Goal: Task Accomplishment & Management: Use online tool/utility

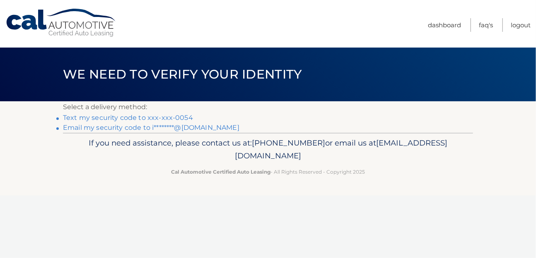
click at [140, 119] on link "Text my security code to xxx-xxx-0054" at bounding box center [128, 118] width 130 height 8
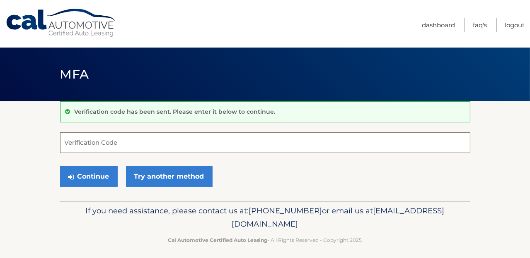
click at [194, 144] on input "Verification Code" at bounding box center [265, 143] width 410 height 21
type input "9"
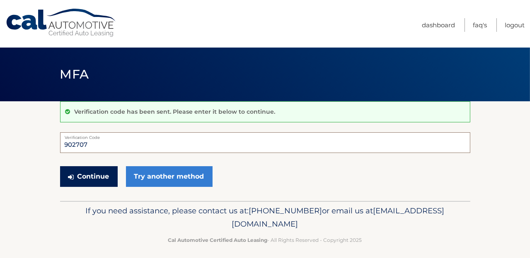
type input "902707"
click at [97, 178] on button "Continue" at bounding box center [89, 177] width 58 height 21
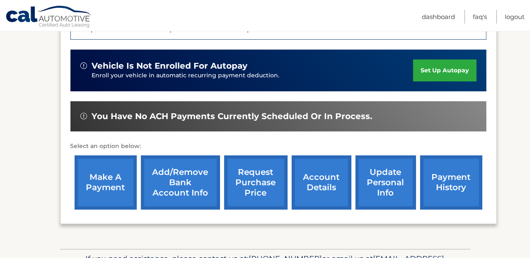
scroll to position [236, 0]
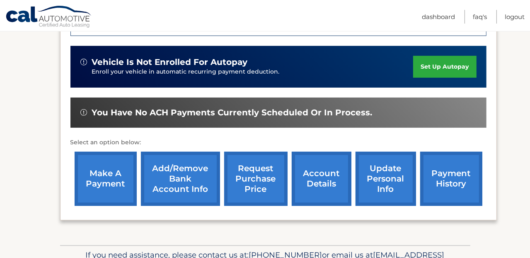
click at [109, 188] on link "make a payment" at bounding box center [106, 179] width 62 height 54
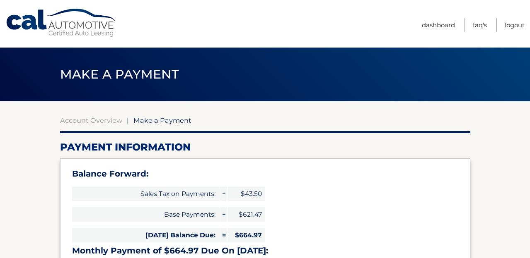
select select "MDFkN2I5MGMtMjdiYy00ZDQ5LTgxMzctOTQ5ZmQxNTE0MjI2"
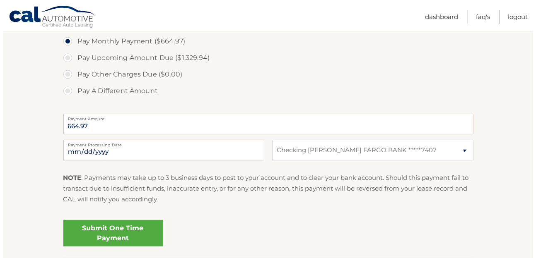
scroll to position [327, 0]
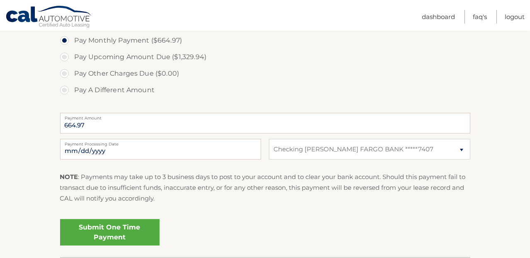
click at [121, 232] on link "Submit One Time Payment" at bounding box center [109, 233] width 99 height 27
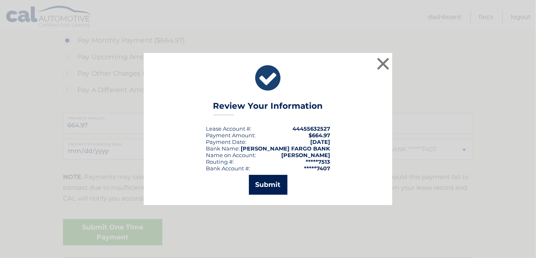
click at [267, 181] on button "Submit" at bounding box center [268, 185] width 39 height 20
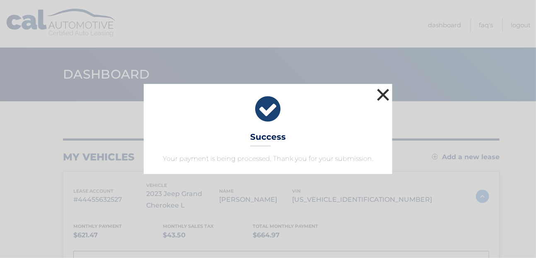
click at [386, 95] on button "×" at bounding box center [383, 95] width 17 height 17
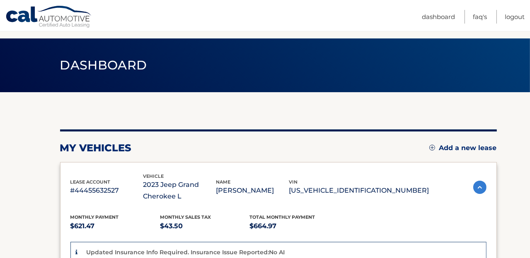
scroll to position [8, 0]
